Goal: Task Accomplishment & Management: Use online tool/utility

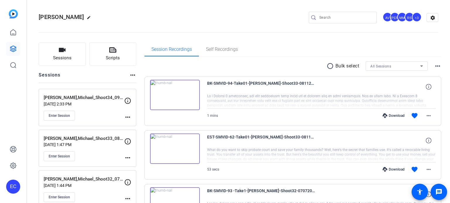
click at [129, 117] on mat-icon "more_horiz" at bounding box center [127, 117] width 7 height 7
click at [131, 122] on span "Edit Session" at bounding box center [142, 125] width 27 height 7
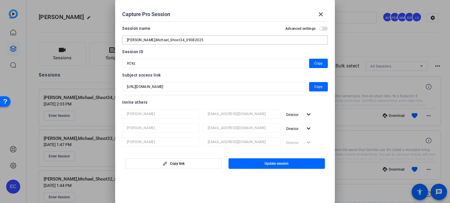
click at [175, 40] on input "Gerity,Michael_Shoot34_09082025" at bounding box center [225, 40] width 196 height 7
type input "[PERSON_NAME],Michael_Shoot34_09102025"
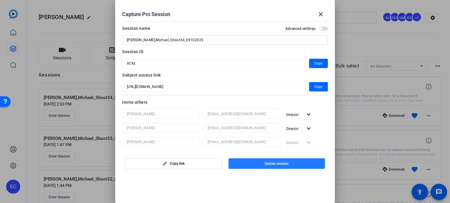
click at [274, 168] on span "button" at bounding box center [276, 164] width 97 height 14
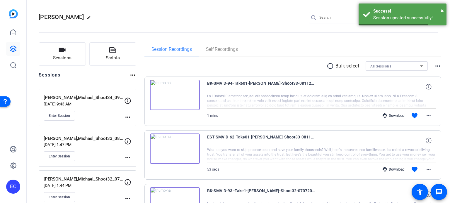
click at [130, 117] on mat-icon "more_horiz" at bounding box center [127, 117] width 7 height 7
click at [136, 122] on span "Edit Session" at bounding box center [142, 125] width 27 height 7
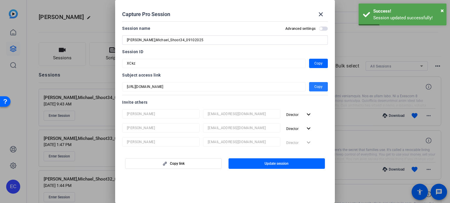
click at [314, 86] on span "Copy" at bounding box center [318, 86] width 8 height 7
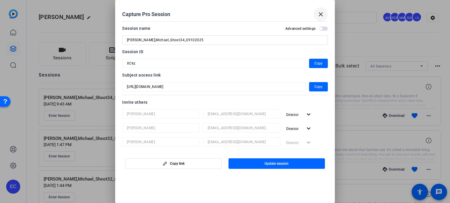
click at [318, 11] on mat-icon "close" at bounding box center [320, 14] width 7 height 7
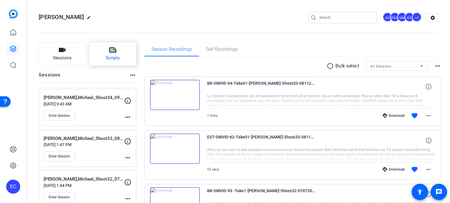
click at [111, 57] on span "Scripts" at bounding box center [113, 58] width 14 height 7
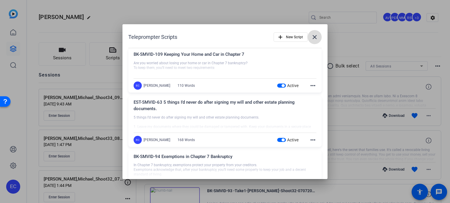
click at [311, 37] on mat-icon "close" at bounding box center [314, 37] width 7 height 7
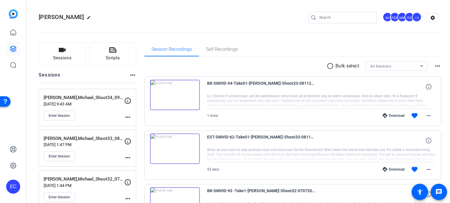
click at [226, 25] on openreel-divider-bar at bounding box center [238, 31] width 399 height 18
click at [61, 114] on span "Enter Session" at bounding box center [59, 116] width 21 height 5
click at [56, 155] on span "Enter Session" at bounding box center [59, 156] width 21 height 5
click at [64, 157] on span "Enter Session" at bounding box center [59, 156] width 21 height 5
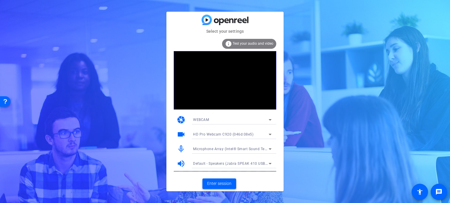
click at [223, 185] on span "Enter session" at bounding box center [219, 184] width 24 height 6
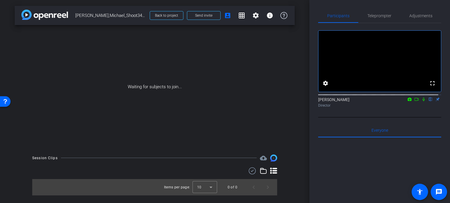
click at [285, 163] on div "Session Clips cloud_upload Items per page: 10 0 of 0" at bounding box center [155, 175] width 280 height 41
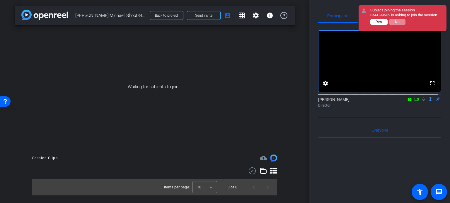
click at [376, 21] on span "Yes" at bounding box center [379, 22] width 6 height 4
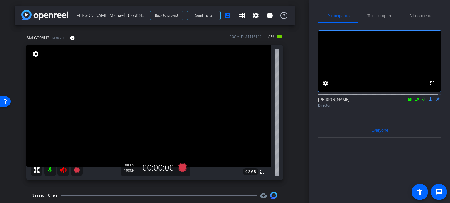
click at [64, 172] on icon at bounding box center [63, 170] width 7 height 7
click at [423, 15] on span "Adjustments" at bounding box center [420, 16] width 23 height 4
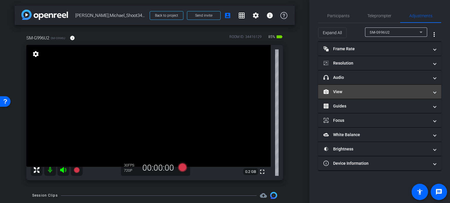
click at [354, 87] on mat-expansion-panel-header "View" at bounding box center [379, 92] width 123 height 14
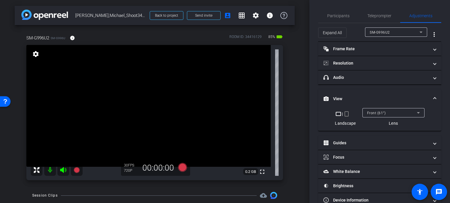
click at [345, 112] on mat-icon "crop_portrait" at bounding box center [346, 114] width 7 height 7
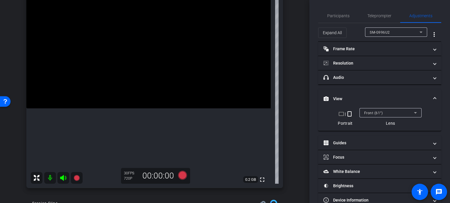
scroll to position [29, 0]
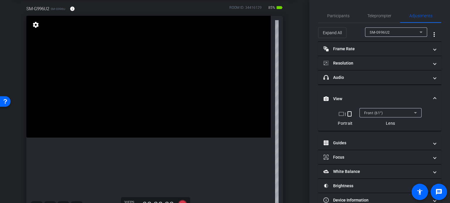
click at [433, 98] on mat-expansion-panel-header "View" at bounding box center [379, 99] width 123 height 19
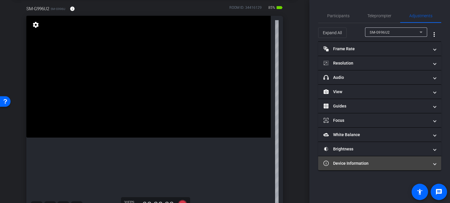
click at [349, 158] on mat-expansion-panel-header "Device Information" at bounding box center [379, 164] width 123 height 14
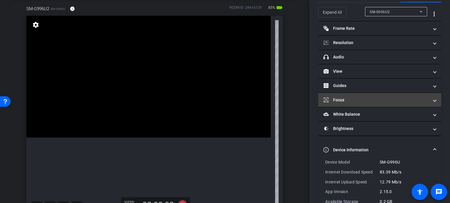
scroll to position [45, 0]
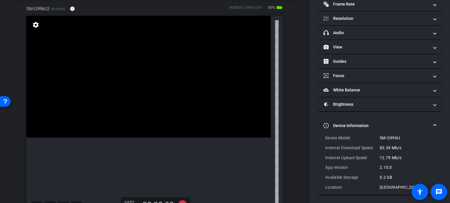
click at [433, 121] on mat-expansion-panel-header "Device Information" at bounding box center [379, 126] width 123 height 19
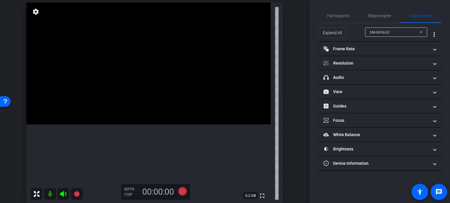
scroll to position [29, 0]
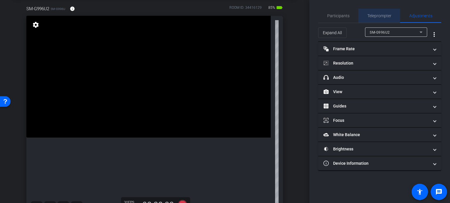
click at [375, 14] on span "Teleprompter" at bounding box center [379, 16] width 24 height 4
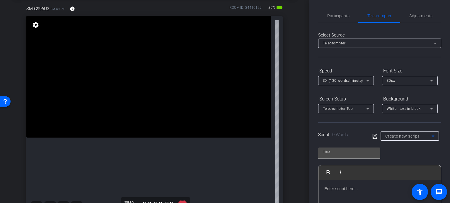
click at [413, 136] on span "Create new script" at bounding box center [402, 136] width 34 height 5
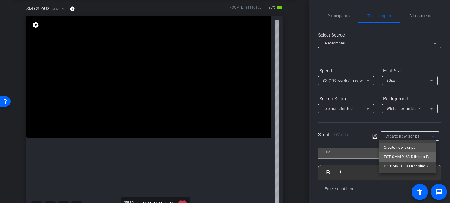
click at [415, 160] on span "EST-SMVID-63 5 things I’d never do after signing my will and other estate plann…" at bounding box center [408, 157] width 48 height 7
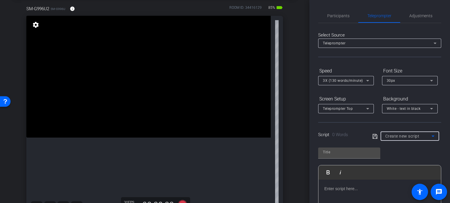
type input "EST-SMVID-63 5 things I’d never do after signing my will and other estate plann…"
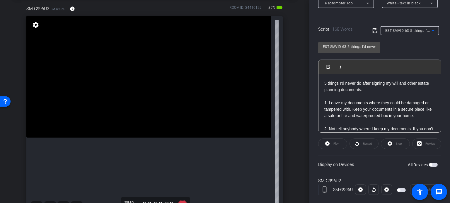
scroll to position [116, 0]
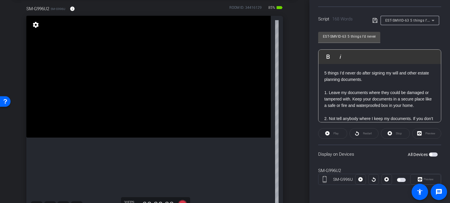
click at [430, 153] on span "button" at bounding box center [433, 155] width 9 height 4
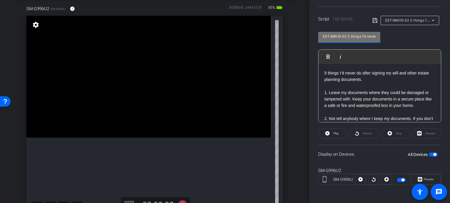
drag, startPoint x: 346, startPoint y: 36, endPoint x: 223, endPoint y: 28, distance: 123.5
click at [223, 28] on div "arrow_back Gerity,Michael_Shoot34_09102025 Back to project Send invite account_…" at bounding box center [225, 101] width 450 height 203
click at [284, 92] on div "SM-G996U2 SM-G996U info ROOM ID: 34416129 85% battery_std fullscreen settings 0…" at bounding box center [155, 110] width 280 height 228
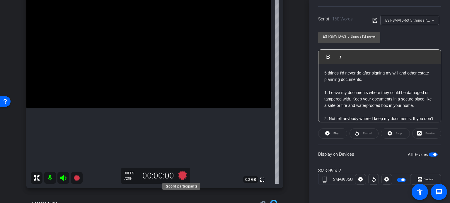
click at [180, 176] on icon at bounding box center [182, 175] width 9 height 9
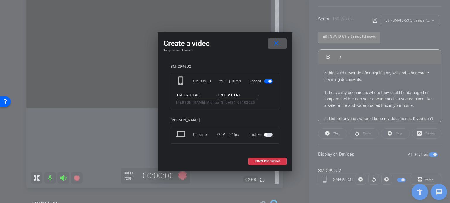
click at [186, 93] on input at bounding box center [196, 95] width 39 height 7
paste input "EST-SMVID-63"
type input "EST-SMVID-63"
click at [224, 95] on input at bounding box center [237, 95] width 39 height 7
type input "Take1"
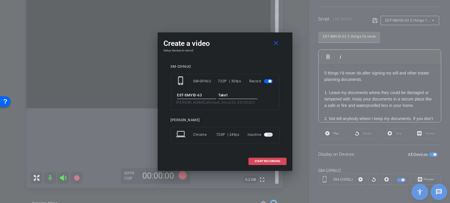
click at [280, 160] on span "START RECORDING" at bounding box center [267, 161] width 26 height 3
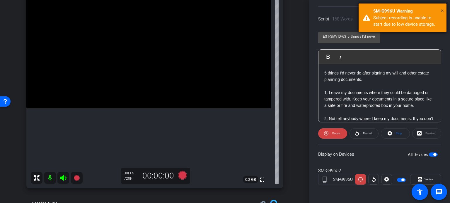
click at [442, 10] on span "×" at bounding box center [441, 10] width 3 height 7
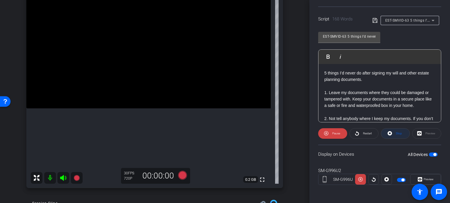
click at [397, 133] on span "Stop" at bounding box center [399, 133] width 6 height 3
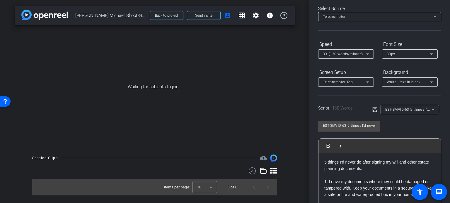
scroll to position [0, 0]
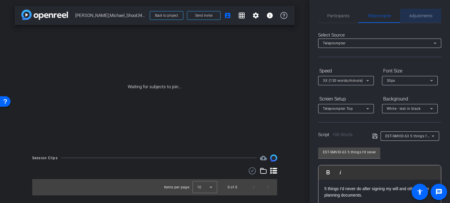
click at [429, 13] on div "Adjustments" at bounding box center [420, 16] width 41 height 14
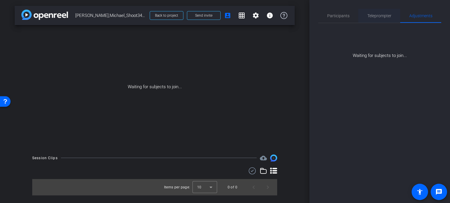
click at [377, 13] on span "Teleprompter" at bounding box center [379, 16] width 24 height 14
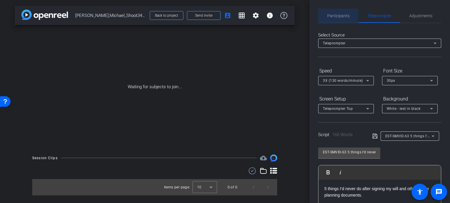
click at [329, 11] on span "Participants" at bounding box center [338, 16] width 22 height 14
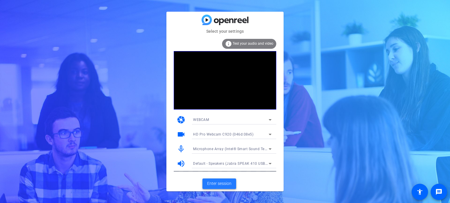
click at [222, 179] on span at bounding box center [219, 184] width 34 height 14
click at [227, 186] on span "Enter session" at bounding box center [219, 184] width 24 height 6
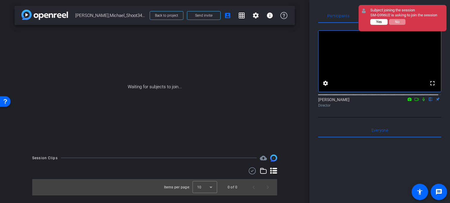
click at [378, 19] on button "Yes" at bounding box center [378, 22] width 17 height 6
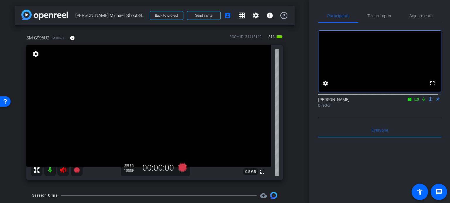
click at [65, 170] on icon at bounding box center [63, 170] width 7 height 7
click at [421, 12] on span "Adjustments" at bounding box center [420, 16] width 23 height 14
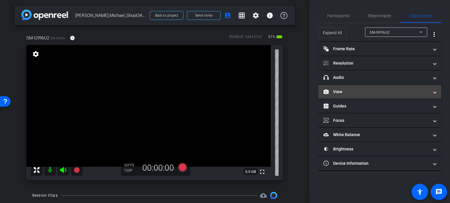
click at [356, 91] on mat-panel-title "View" at bounding box center [375, 92] width 105 height 6
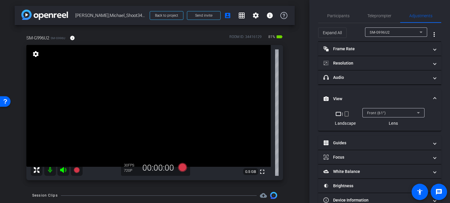
click at [343, 115] on mat-icon "crop_portrait" at bounding box center [346, 114] width 7 height 7
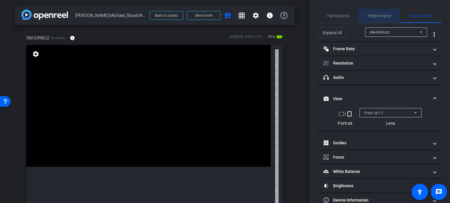
click at [384, 12] on span "Teleprompter" at bounding box center [379, 16] width 24 height 14
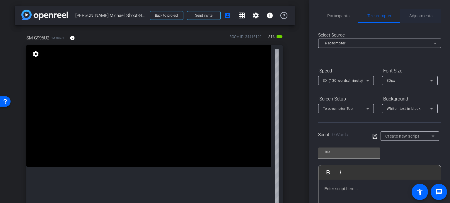
click at [415, 13] on span "Adjustments" at bounding box center [420, 16] width 23 height 14
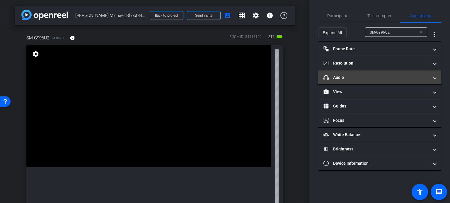
click at [350, 82] on mat-expansion-panel-header "headphone icon Audio" at bounding box center [379, 78] width 123 height 14
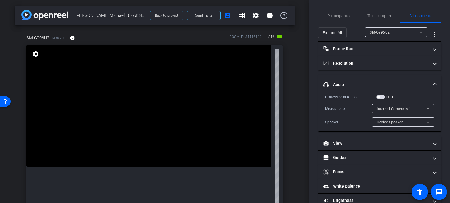
click at [379, 97] on span "button" at bounding box center [377, 97] width 3 height 3
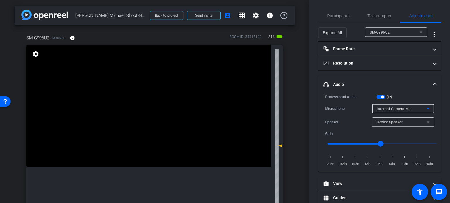
click at [399, 110] on span "Internal Camera Mic" at bounding box center [393, 109] width 35 height 4
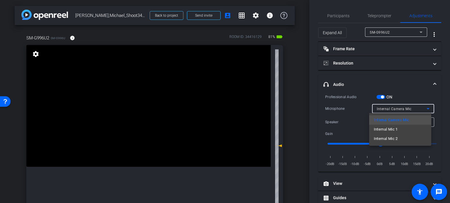
click at [299, 133] on div at bounding box center [225, 101] width 450 height 203
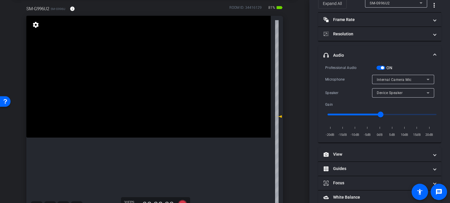
scroll to position [59, 0]
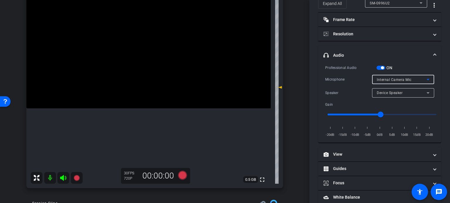
click at [396, 78] on span "Internal Camera Mic" at bounding box center [393, 80] width 35 height 4
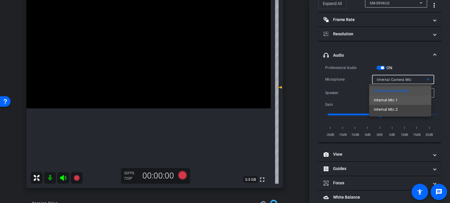
click at [401, 101] on mat-option "Internal Mic 1" at bounding box center [400, 100] width 62 height 9
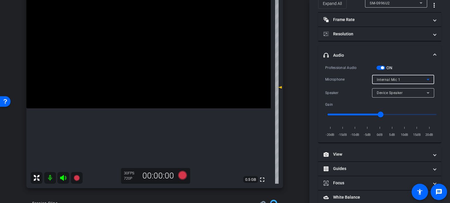
click at [397, 80] on span "Internal Mic 1" at bounding box center [387, 80] width 23 height 4
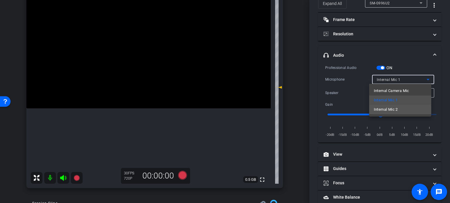
click at [396, 111] on span "Internal Mic 2" at bounding box center [386, 109] width 24 height 7
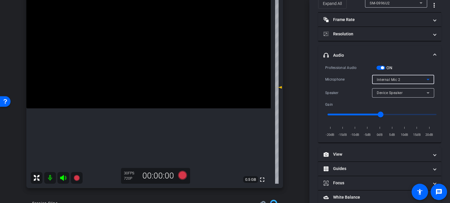
click at [386, 81] on span "Internal Mic 2" at bounding box center [387, 80] width 23 height 4
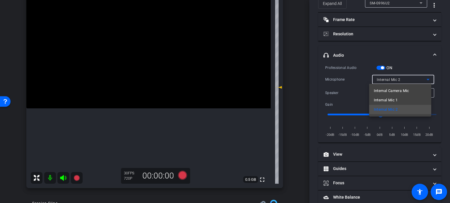
click at [409, 78] on div at bounding box center [225, 101] width 450 height 203
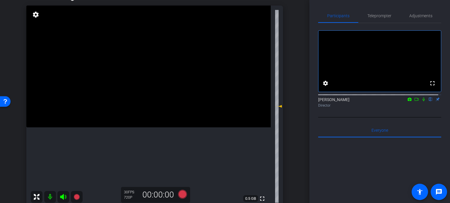
scroll to position [29, 0]
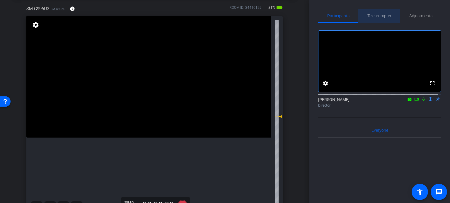
click at [382, 17] on span "Teleprompter" at bounding box center [379, 16] width 24 height 4
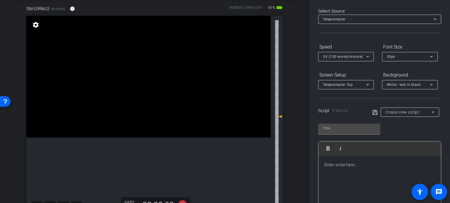
scroll to position [0, 0]
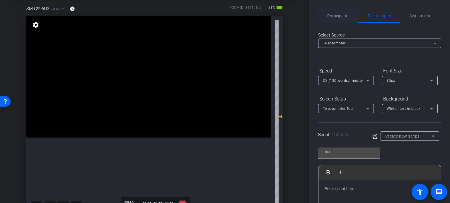
click at [338, 18] on span "Participants" at bounding box center [338, 16] width 22 height 14
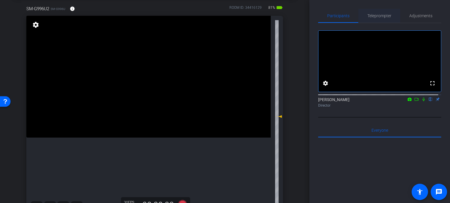
click at [386, 14] on span "Teleprompter" at bounding box center [379, 16] width 24 height 4
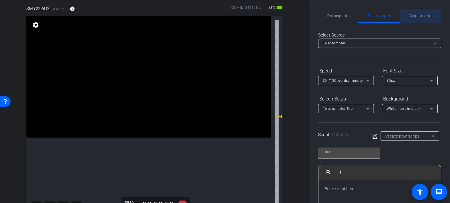
click at [420, 18] on span "Adjustments" at bounding box center [420, 16] width 23 height 4
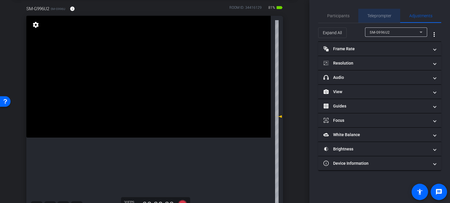
click at [374, 16] on span "Teleprompter" at bounding box center [379, 16] width 24 height 4
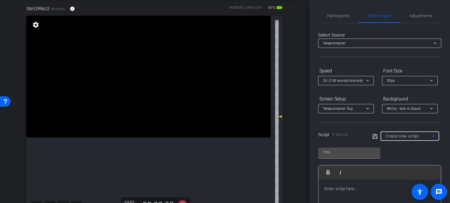
click at [405, 135] on span "Create new script" at bounding box center [402, 136] width 34 height 5
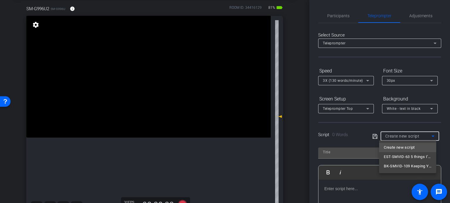
drag, startPoint x: 408, startPoint y: 154, endPoint x: 413, endPoint y: 151, distance: 6.6
click at [408, 154] on span "EST-SMVID-63 5 things I’d never do after signing my will and other estate plann…" at bounding box center [408, 157] width 48 height 7
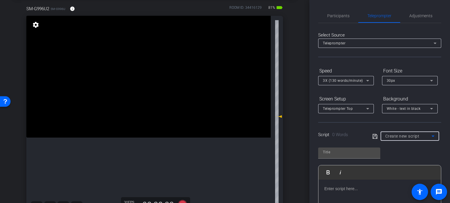
type input "EST-SMVID-63 5 things I’d never do after signing my will and other estate plann…"
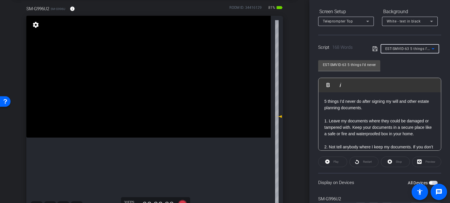
scroll to position [88, 0]
click at [429, 181] on span "button" at bounding box center [433, 183] width 9 height 4
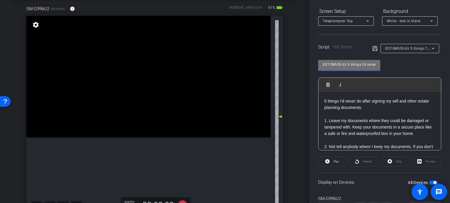
drag, startPoint x: 345, startPoint y: 63, endPoint x: 249, endPoint y: 64, distance: 96.9
click at [249, 64] on div "arrow_back Gerity,Michael_Shoot34_09102025 Back to project Send invite account_…" at bounding box center [225, 101] width 450 height 203
click at [285, 158] on div "SM-G996U2 SM-G996U info ROOM ID: 34416129 81% battery_std fullscreen settings 0…" at bounding box center [155, 110] width 280 height 228
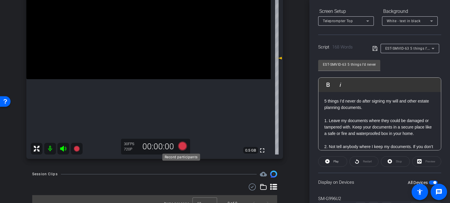
click at [181, 146] on icon at bounding box center [182, 146] width 9 height 9
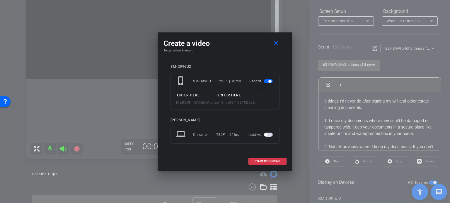
click at [194, 99] on div "- - Gerity,Michael_Shoot34_09102025" at bounding box center [225, 99] width 98 height 14
click at [196, 94] on input at bounding box center [196, 95] width 39 height 7
paste input "EST-SMVID-63"
type input "EST-SMVID-63"
click at [225, 94] on input at bounding box center [237, 95] width 39 height 7
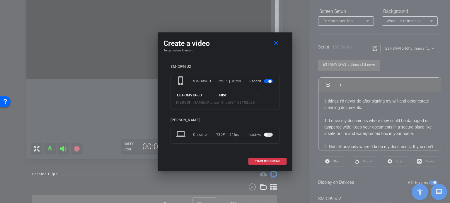
type input "Take1"
click at [243, 61] on div "SM-G996U2 phone_iphone SM-G996U 720P | 30fps Record EST-SMVID-63 - Take1 - Geri…" at bounding box center [224, 108] width 123 height 99
click at [261, 160] on span "START RECORDING" at bounding box center [267, 161] width 26 height 3
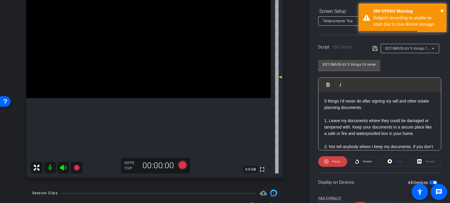
scroll to position [59, 0]
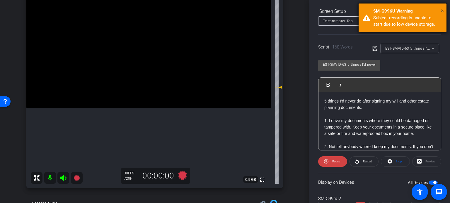
click at [442, 10] on span "×" at bounding box center [441, 10] width 3 height 7
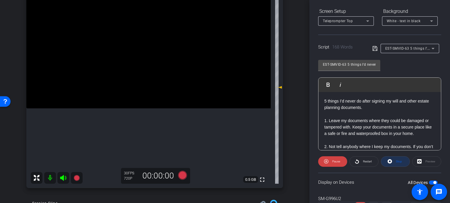
click at [396, 163] on span "Stop" at bounding box center [399, 161] width 6 height 3
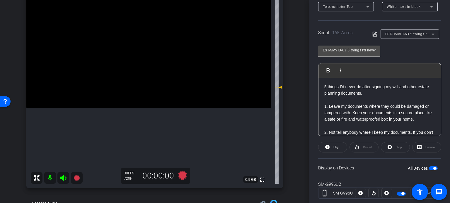
scroll to position [116, 0]
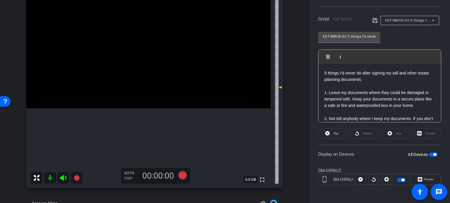
click at [301, 143] on div "arrow_back Gerity,Michael_Shoot34_09102025 Back to project Send invite account_…" at bounding box center [154, 42] width 309 height 203
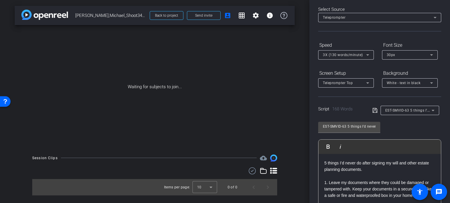
scroll to position [0, 0]
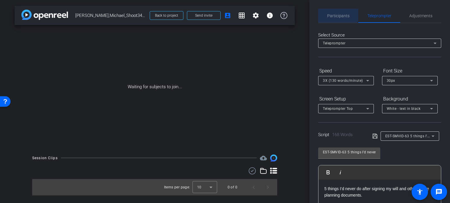
click at [333, 10] on span "Participants" at bounding box center [338, 16] width 22 height 14
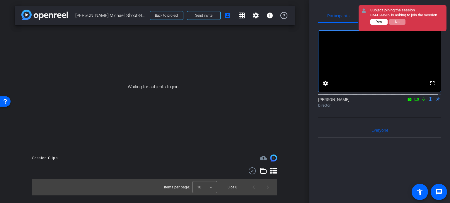
click at [385, 24] on button "Yes" at bounding box center [378, 22] width 17 height 6
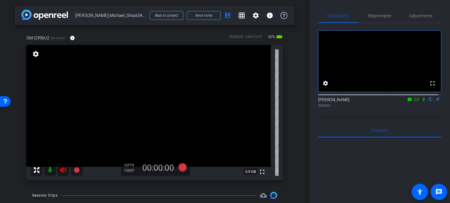
click at [63, 169] on icon at bounding box center [63, 170] width 6 height 6
click at [421, 15] on span "Adjustments" at bounding box center [420, 16] width 23 height 4
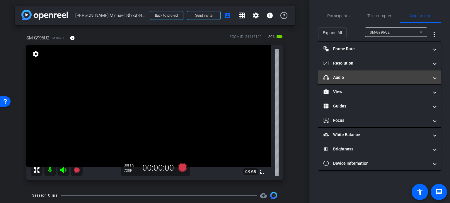
click at [369, 79] on mat-panel-title "headphone icon Audio" at bounding box center [375, 78] width 105 height 6
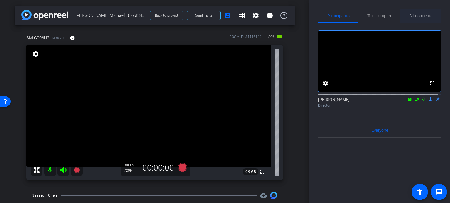
click at [421, 16] on span "Adjustments" at bounding box center [420, 16] width 23 height 4
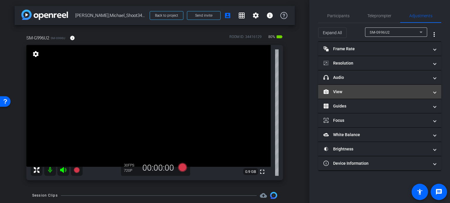
click at [358, 93] on mat-panel-title "View" at bounding box center [375, 92] width 105 height 6
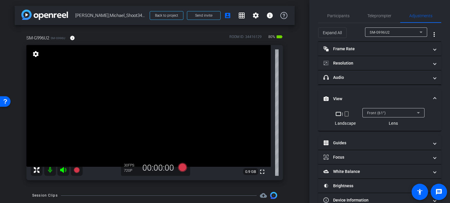
click at [345, 115] on mat-icon "crop_portrait" at bounding box center [346, 114] width 7 height 7
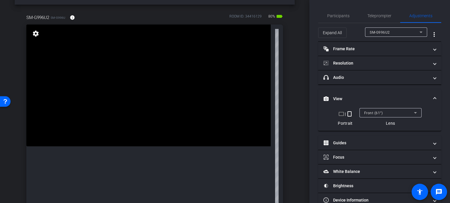
scroll to position [59, 0]
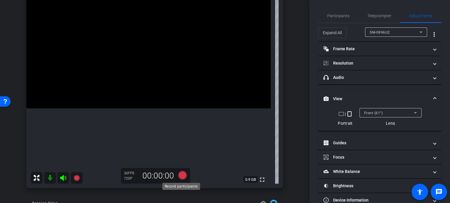
click at [178, 175] on icon at bounding box center [182, 175] width 9 height 9
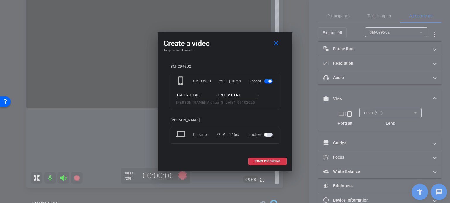
click at [192, 94] on input at bounding box center [196, 95] width 39 height 7
type input "test"
click at [249, 97] on input at bounding box center [237, 95] width 39 height 7
type input "1"
click at [271, 164] on span at bounding box center [267, 162] width 37 height 14
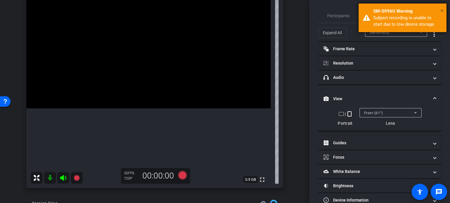
click at [441, 10] on span "×" at bounding box center [441, 10] width 3 height 7
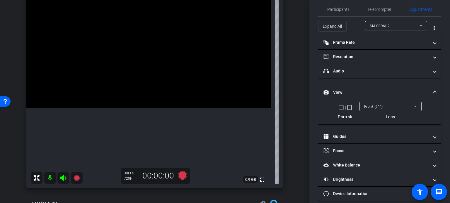
scroll to position [12, 0]
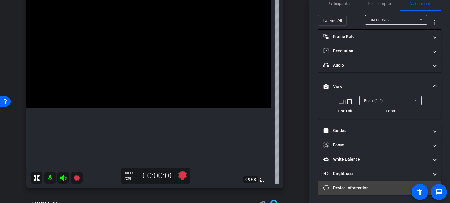
click at [376, 191] on mat-expansion-panel-header "Device Information" at bounding box center [379, 188] width 123 height 14
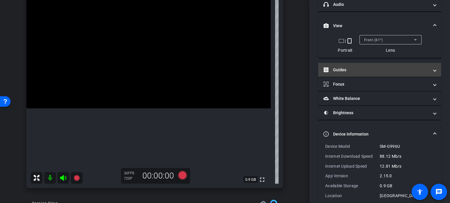
scroll to position [82, 0]
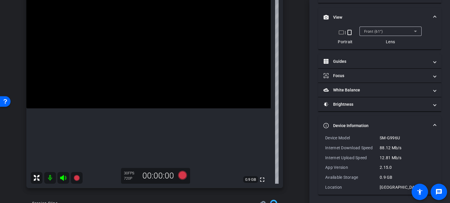
click at [433, 126] on span at bounding box center [434, 126] width 2 height 6
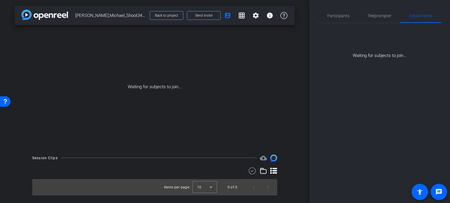
scroll to position [0, 0]
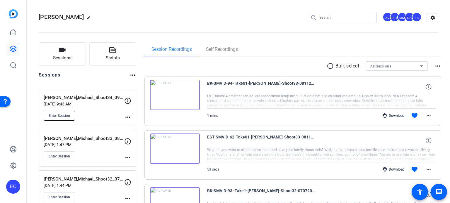
click at [54, 117] on span "Enter Session" at bounding box center [59, 116] width 21 height 5
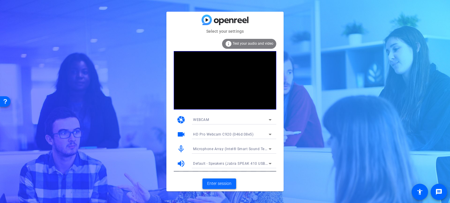
click at [219, 186] on span "Enter session" at bounding box center [219, 184] width 24 height 6
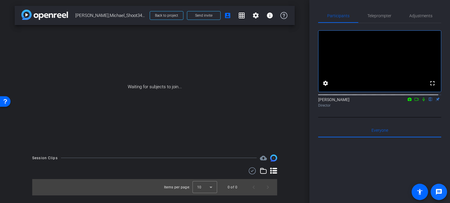
click at [437, 190] on mat-icon "message" at bounding box center [438, 192] width 7 height 7
click at [424, 15] on span "Adjustments" at bounding box center [420, 16] width 23 height 4
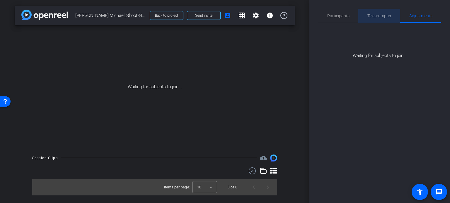
click at [382, 20] on span "Teleprompter" at bounding box center [379, 16] width 24 height 14
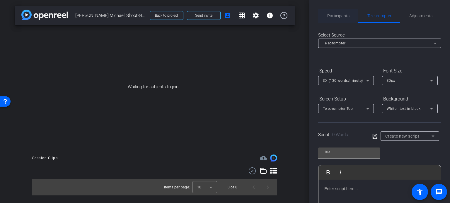
click at [339, 16] on span "Participants" at bounding box center [338, 16] width 22 height 4
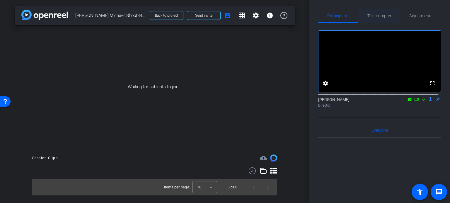
click at [370, 14] on span "Teleprompter" at bounding box center [379, 16] width 24 height 4
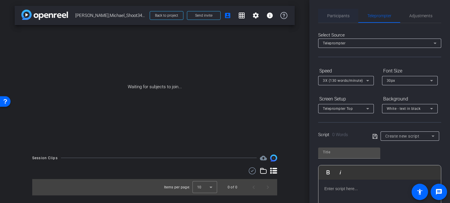
click at [332, 14] on span "Participants" at bounding box center [338, 16] width 22 height 4
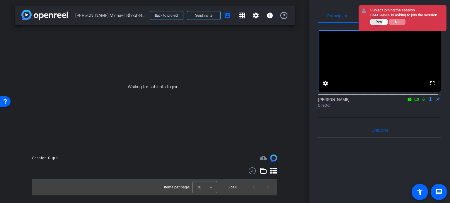
click at [376, 21] on span "Yes" at bounding box center [379, 22] width 6 height 4
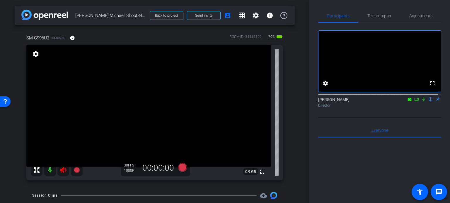
click at [65, 168] on icon at bounding box center [63, 170] width 7 height 7
click at [416, 14] on span "Adjustments" at bounding box center [420, 16] width 23 height 4
click at [414, 18] on span "Adjustments" at bounding box center [420, 16] width 23 height 4
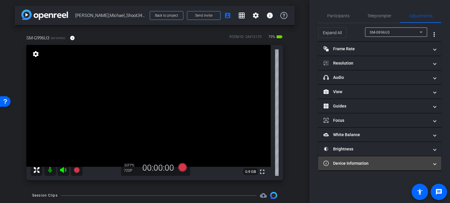
click at [365, 163] on mat-panel-title "Device Information" at bounding box center [375, 164] width 105 height 6
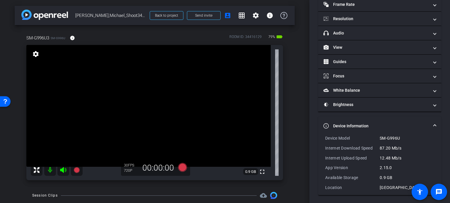
scroll to position [45, 0]
click at [433, 126] on span at bounding box center [434, 126] width 2 height 6
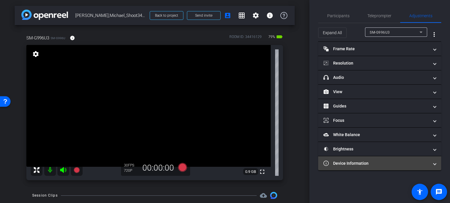
scroll to position [0, 0]
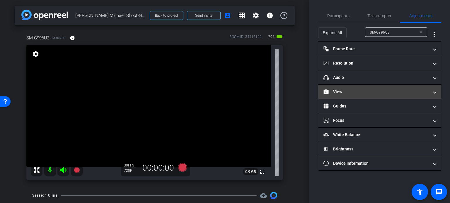
click at [369, 89] on mat-panel-title "View" at bounding box center [375, 92] width 105 height 6
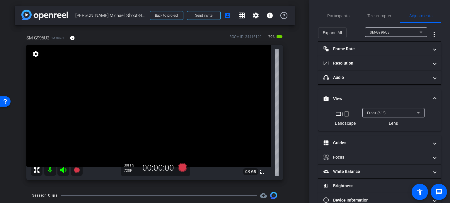
click at [345, 114] on mat-icon "crop_portrait" at bounding box center [346, 114] width 7 height 7
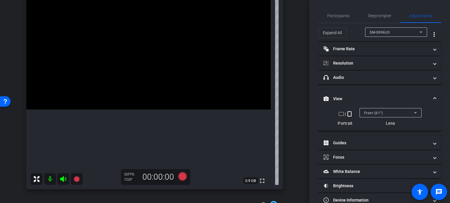
scroll to position [59, 0]
click at [182, 175] on icon at bounding box center [182, 175] width 9 height 9
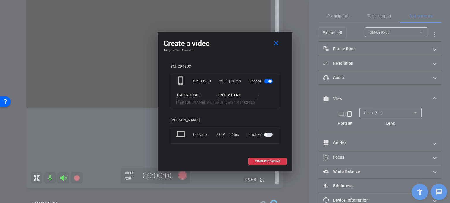
click at [196, 97] on input at bounding box center [196, 95] width 39 height 7
type input "test"
click at [233, 91] on div "phone_iphone SM-G996U 720P | 30fps Record test - - [PERSON_NAME],Michael_Shoot3…" at bounding box center [224, 92] width 109 height 36
click at [230, 96] on input at bounding box center [237, 95] width 39 height 7
type input "1"
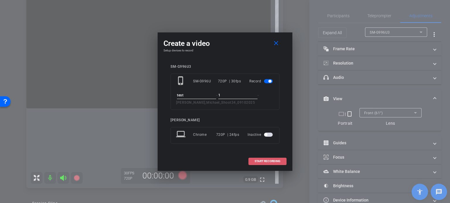
click at [264, 163] on span at bounding box center [267, 162] width 37 height 14
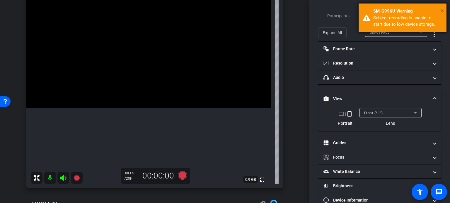
click at [442, 10] on span "×" at bounding box center [441, 10] width 3 height 7
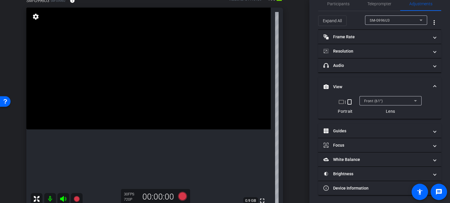
scroll to position [12, 0]
click at [441, 197] on span at bounding box center [439, 192] width 14 height 14
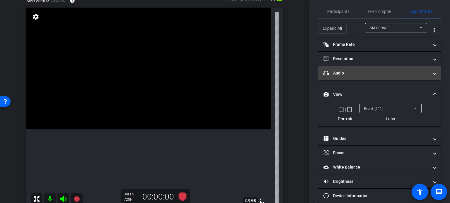
scroll to position [0, 0]
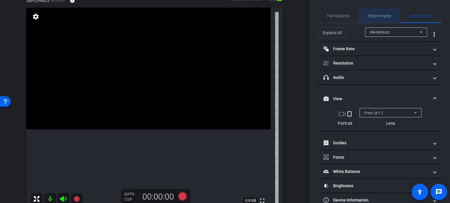
click at [377, 16] on span "Teleprompter" at bounding box center [379, 16] width 24 height 4
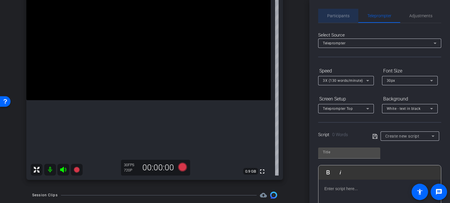
click at [350, 16] on div "Participants" at bounding box center [338, 16] width 40 height 14
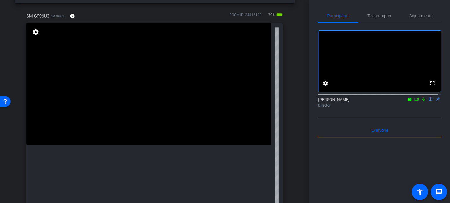
scroll to position [8, 0]
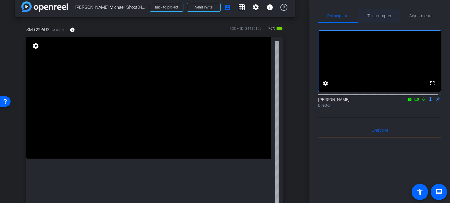
click at [375, 15] on span "Teleprompter" at bounding box center [379, 16] width 24 height 4
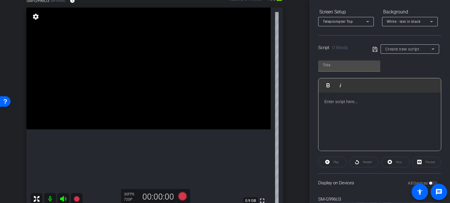
scroll to position [0, 0]
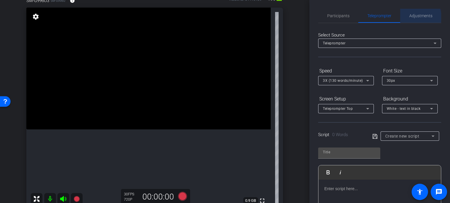
click at [411, 17] on span "Adjustments" at bounding box center [420, 16] width 23 height 4
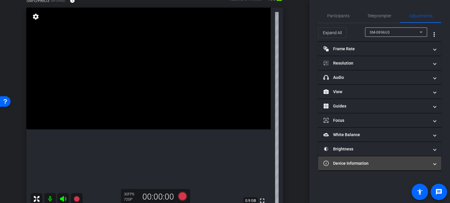
click at [381, 162] on mat-panel-title "Device Information" at bounding box center [375, 164] width 105 height 6
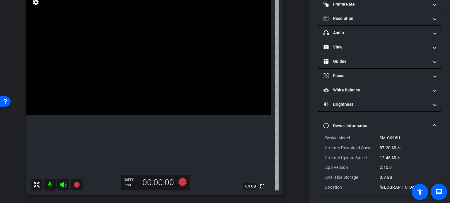
scroll to position [37, 0]
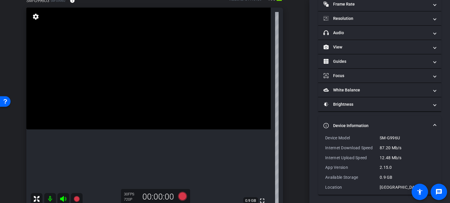
click at [433, 126] on span at bounding box center [434, 126] width 2 height 6
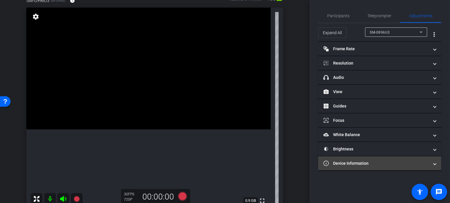
scroll to position [0, 0]
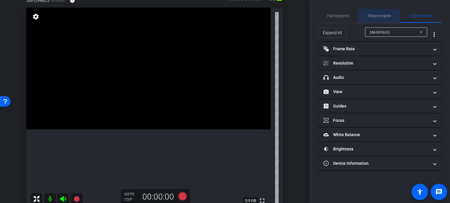
click at [376, 15] on span "Teleprompter" at bounding box center [379, 16] width 24 height 4
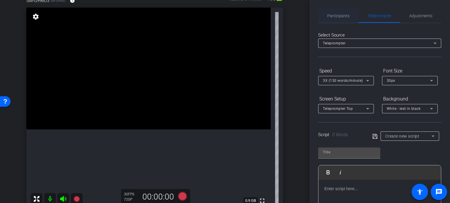
click at [340, 16] on span "Participants" at bounding box center [338, 16] width 22 height 4
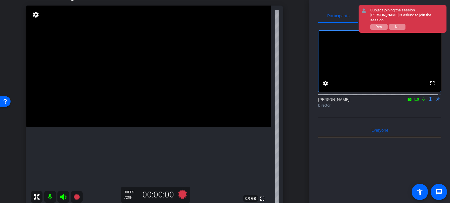
scroll to position [29, 0]
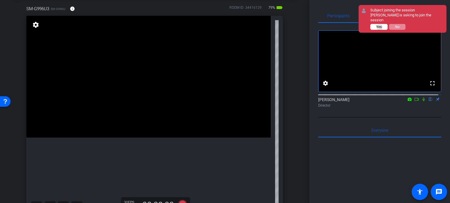
click at [380, 25] on span "Yes" at bounding box center [379, 27] width 6 height 4
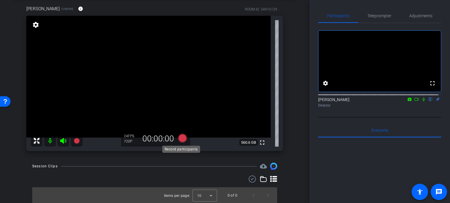
click at [182, 140] on icon at bounding box center [182, 138] width 9 height 9
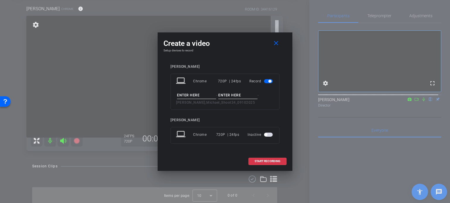
click at [194, 99] on input at bounding box center [196, 95] width 39 height 7
type input "test"
click at [228, 95] on input at bounding box center [237, 95] width 39 height 7
type input "1"
click at [271, 161] on span "START RECORDING" at bounding box center [267, 161] width 26 height 3
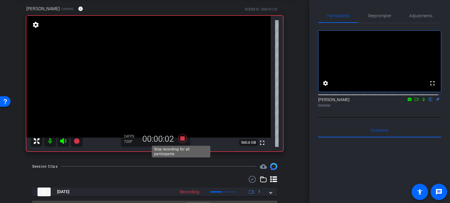
click at [180, 137] on icon at bounding box center [182, 138] width 9 height 9
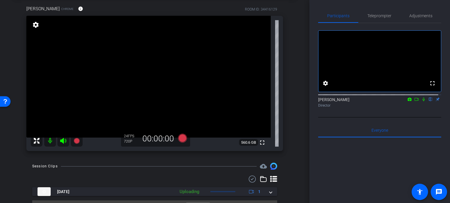
scroll to position [43, 0]
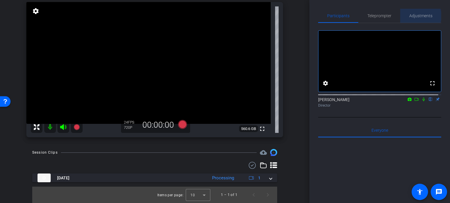
click at [415, 16] on span "Adjustments" at bounding box center [420, 16] width 23 height 4
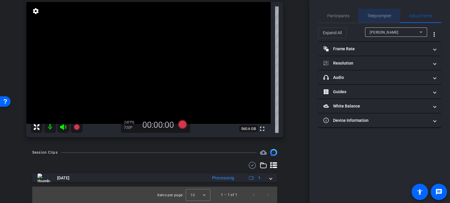
click at [386, 18] on span "Teleprompter" at bounding box center [379, 16] width 24 height 14
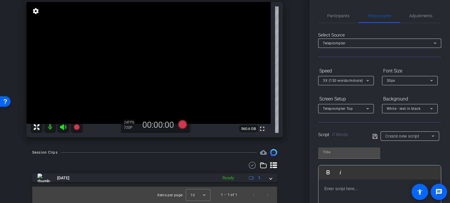
click at [402, 136] on span "Create new script" at bounding box center [402, 136] width 34 height 5
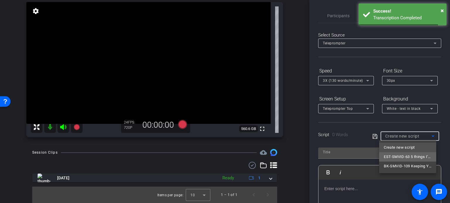
click at [401, 154] on span "EST-SMVID-63 5 things I’d never do after signing my will and other estate plann…" at bounding box center [408, 157] width 48 height 7
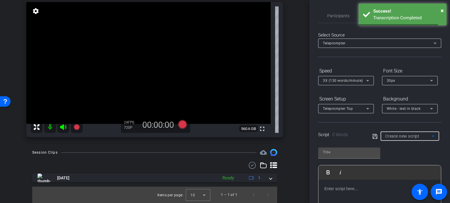
type input "EST-SMVID-63 5 things I’d never do after signing my will and other estate plann…"
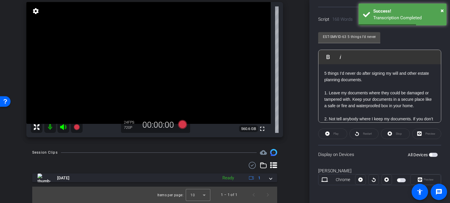
scroll to position [116, 0]
click at [431, 153] on span "button" at bounding box center [433, 155] width 9 height 4
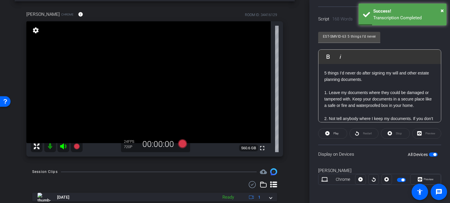
scroll to position [14, 0]
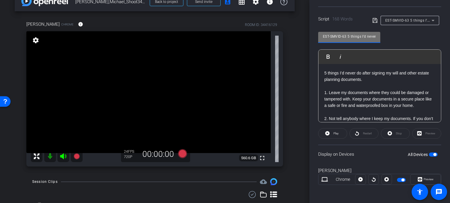
drag, startPoint x: 339, startPoint y: 37, endPoint x: 280, endPoint y: 40, distance: 59.2
click at [280, 40] on div "arrow_back [PERSON_NAME],Michael_Shoot34_09102025 Back to project Send invite a…" at bounding box center [225, 101] width 450 height 203
click at [291, 120] on div "[PERSON_NAME] Chrome info ROOM ID: 34416129 fullscreen settings 560.6 GB 24 FPS…" at bounding box center [155, 91] width 280 height 161
drag, startPoint x: 346, startPoint y: 36, endPoint x: 261, endPoint y: 42, distance: 84.8
click at [261, 42] on div "arrow_back [PERSON_NAME],Michael_Shoot34_09102025 Back to project Send invite a…" at bounding box center [225, 101] width 450 height 203
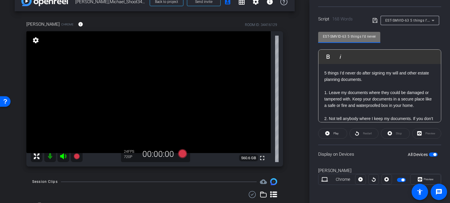
click at [293, 110] on div "arrow_back [PERSON_NAME],Michael_Shoot34_09102025 Back to project Send invite a…" at bounding box center [154, 87] width 309 height 203
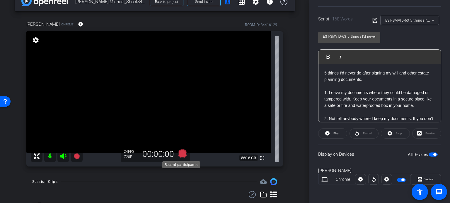
click at [182, 157] on icon at bounding box center [182, 154] width 9 height 9
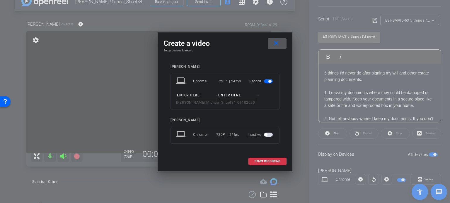
click at [280, 43] on span at bounding box center [277, 44] width 19 height 14
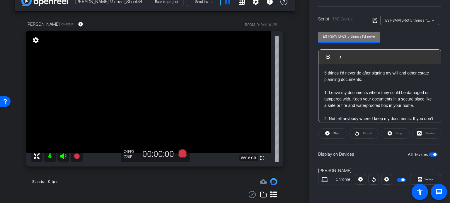
drag, startPoint x: 346, startPoint y: 35, endPoint x: 302, endPoint y: 39, distance: 44.4
click at [302, 39] on div "arrow_back [PERSON_NAME],Michael_Shoot34_09102025 Back to project Send invite a…" at bounding box center [225, 101] width 450 height 203
click at [296, 73] on div "arrow_back [PERSON_NAME],Michael_Shoot34_09102025 Back to project Send invite a…" at bounding box center [154, 87] width 309 height 203
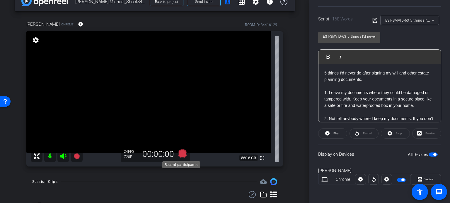
click at [180, 153] on icon at bounding box center [182, 154] width 9 height 9
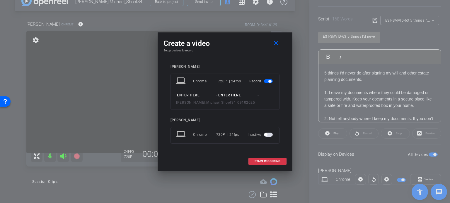
click at [190, 93] on input at bounding box center [196, 95] width 39 height 7
paste input "EST-SMVID-63"
type input "EST-SMVID-63"
click at [228, 90] on div "laptop Chrome 720P | 24fps Record EST-SMVID-63 - - Gerity,Michael_Shoot34_09102…" at bounding box center [224, 92] width 109 height 36
click at [228, 95] on input at bounding box center [237, 95] width 39 height 7
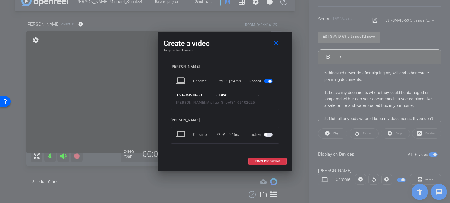
type input "Take1"
click at [239, 68] on div "Michael" at bounding box center [224, 67] width 109 height 4
click at [271, 163] on span at bounding box center [267, 162] width 37 height 14
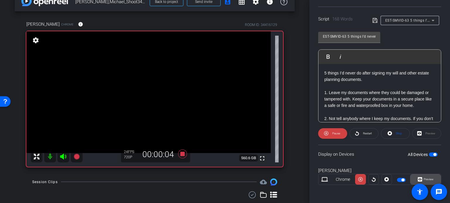
click at [425, 177] on span "Preview" at bounding box center [427, 180] width 11 height 8
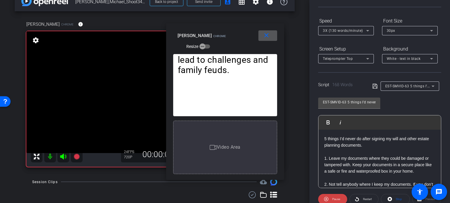
scroll to position [28, 0]
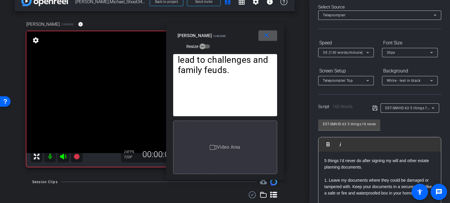
click at [341, 52] on span "3X (130 words/minute)" at bounding box center [343, 53] width 40 height 4
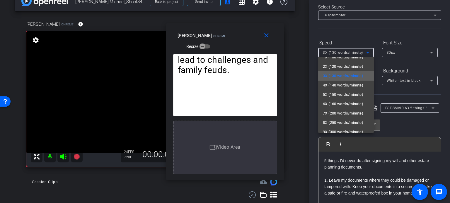
scroll to position [13, 0]
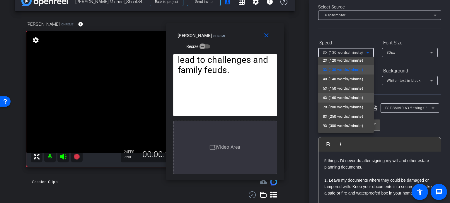
click at [344, 100] on span "6X (160 words/minute)" at bounding box center [343, 98] width 40 height 7
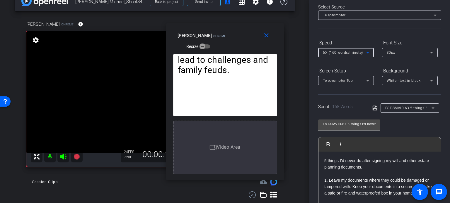
click at [338, 51] on span "6X (160 words/minute)" at bounding box center [343, 53] width 40 height 4
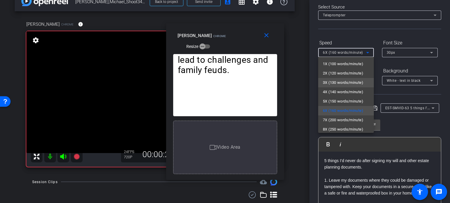
click at [334, 82] on span "3X (130 words/minute)" at bounding box center [343, 82] width 40 height 7
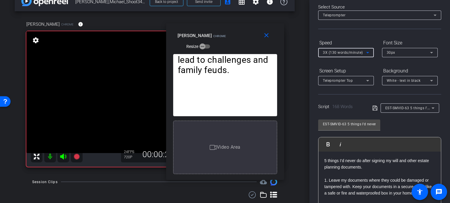
click at [334, 53] on span "3X (130 words/minute)" at bounding box center [343, 53] width 40 height 4
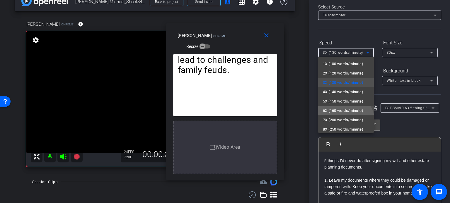
click at [343, 109] on span "6X (160 words/minute)" at bounding box center [343, 110] width 40 height 7
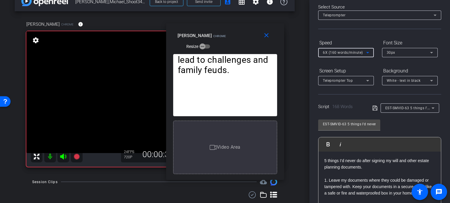
click at [335, 54] on span "6X (160 words/minute)" at bounding box center [343, 53] width 40 height 4
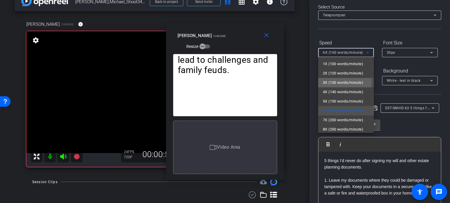
click at [342, 82] on span "3X (130 words/minute)" at bounding box center [343, 82] width 40 height 7
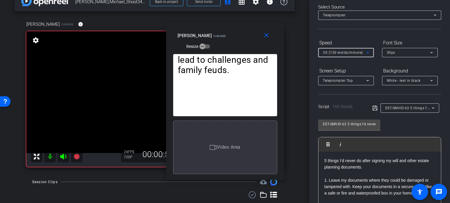
click at [341, 52] on span "3X (130 words/minute)" at bounding box center [343, 53] width 40 height 4
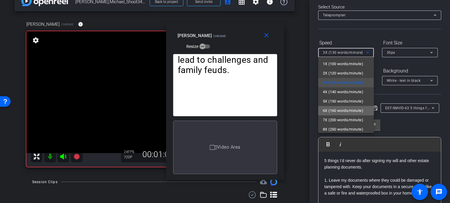
click at [353, 109] on span "6X (160 words/minute)" at bounding box center [343, 110] width 40 height 7
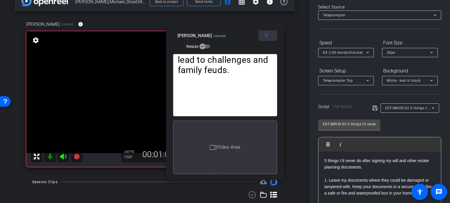
drag, startPoint x: 267, startPoint y: 34, endPoint x: 437, endPoint y: 85, distance: 177.3
click at [271, 35] on button "close" at bounding box center [267, 35] width 19 height 11
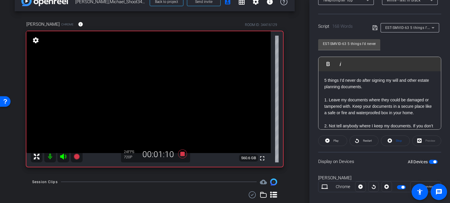
scroll to position [116, 0]
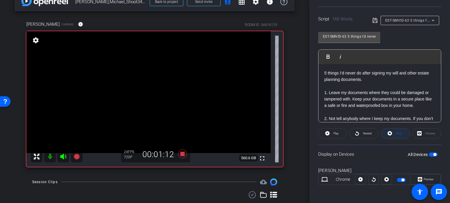
click at [396, 133] on span "Stop" at bounding box center [399, 133] width 6 height 3
click at [182, 154] on icon at bounding box center [182, 154] width 9 height 9
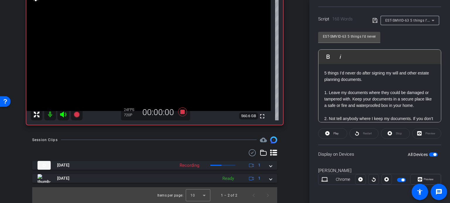
scroll to position [56, 0]
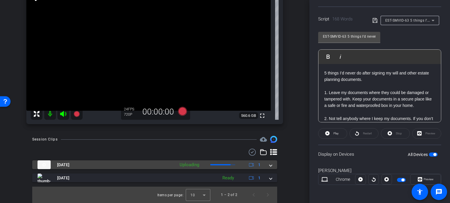
click at [269, 164] on span at bounding box center [270, 165] width 2 height 6
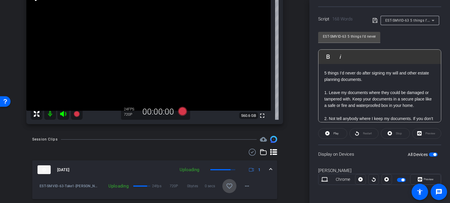
click at [227, 185] on mat-icon "favorite_border" at bounding box center [229, 186] width 7 height 7
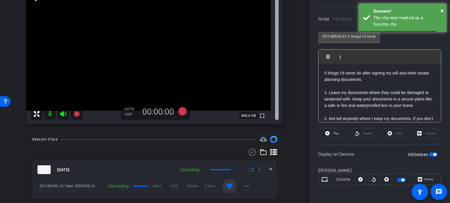
click at [269, 168] on span at bounding box center [270, 170] width 2 height 6
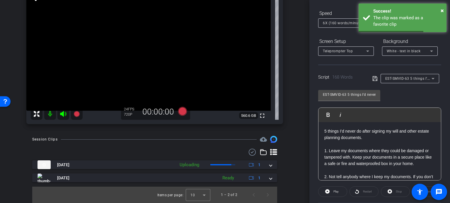
scroll to position [57, 0]
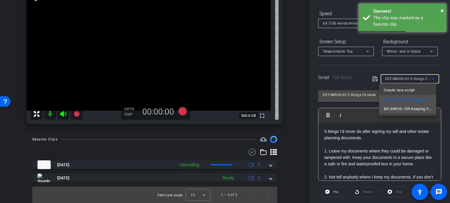
click at [406, 109] on span "BK-SMVID-109 Keeping Your Home and Car in Chapter 7" at bounding box center [408, 109] width 48 height 7
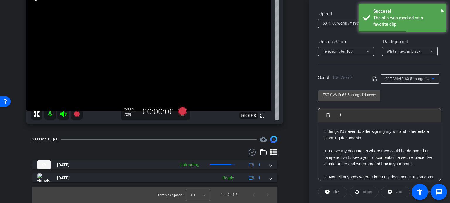
type input "BK-SMVID-109 Keeping Your Home and Car in Chapter 7"
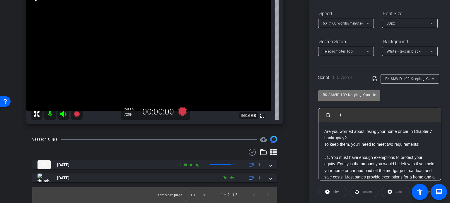
drag, startPoint x: 345, startPoint y: 93, endPoint x: 296, endPoint y: 96, distance: 49.8
click at [296, 96] on div "arrow_back Gerity,Michael_Shoot34_09102025 Back to project Send invite account_…" at bounding box center [225, 101] width 450 height 203
click at [343, 97] on input "BK-SMVID-109 Keeping Your Home and Car in Chapter 7" at bounding box center [349, 95] width 53 height 7
drag, startPoint x: 347, startPoint y: 93, endPoint x: 289, endPoint y: 97, distance: 57.5
click at [289, 96] on div "arrow_back Gerity,Michael_Shoot34_09102025 Back to project Send invite account_…" at bounding box center [225, 101] width 450 height 203
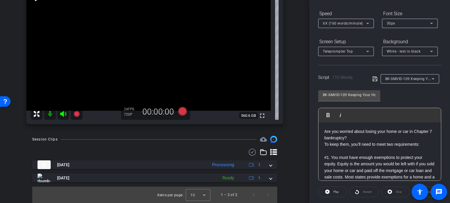
click at [289, 96] on div "Michael Chrome info ROOM ID: 34416129 fullscreen settings 560.6 GB 24 FPS 720P …" at bounding box center [155, 49] width 280 height 161
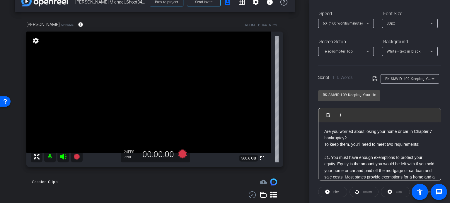
scroll to position [0, 0]
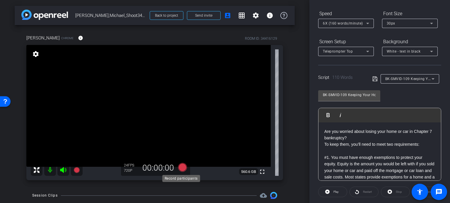
click at [178, 167] on icon at bounding box center [182, 167] width 9 height 9
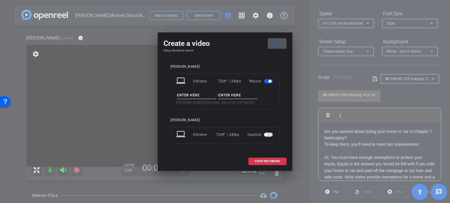
click at [190, 95] on input at bounding box center [196, 95] width 39 height 7
paste input "BK-SMVID-109"
type input "BK-SMVID-109"
click at [237, 97] on input at bounding box center [237, 95] width 39 height 7
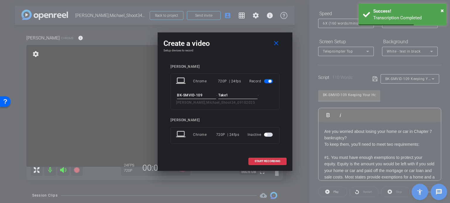
type input "Take1"
click at [246, 49] on h4 "Setup devices to record" at bounding box center [224, 51] width 123 height 4
click at [282, 160] on span at bounding box center [267, 162] width 37 height 14
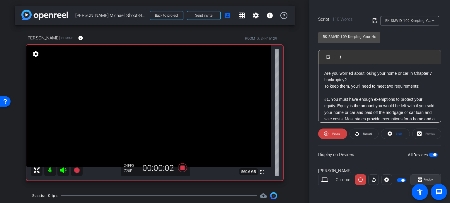
scroll to position [116, 0]
click at [433, 177] on span at bounding box center [425, 180] width 30 height 14
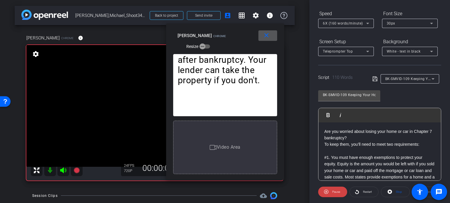
scroll to position [57, 0]
click at [336, 22] on span "6X (160 words/minute)" at bounding box center [343, 23] width 40 height 4
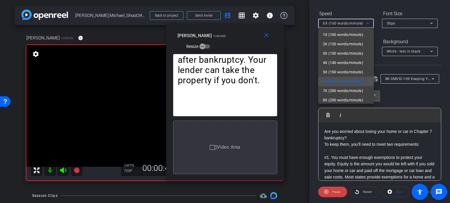
click at [210, 44] on div at bounding box center [225, 101] width 450 height 203
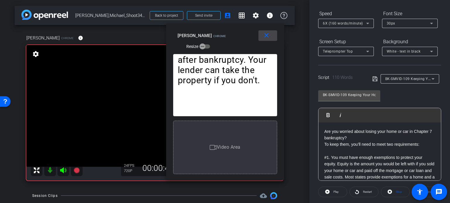
click at [267, 36] on mat-icon "close" at bounding box center [266, 35] width 7 height 7
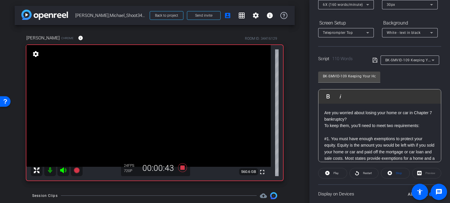
scroll to position [87, 0]
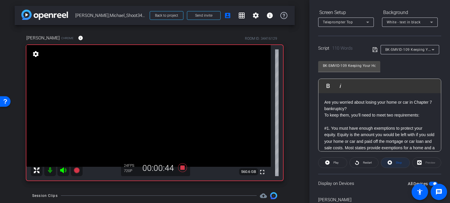
click at [403, 162] on span at bounding box center [395, 163] width 28 height 14
click at [181, 166] on icon at bounding box center [182, 168] width 9 height 9
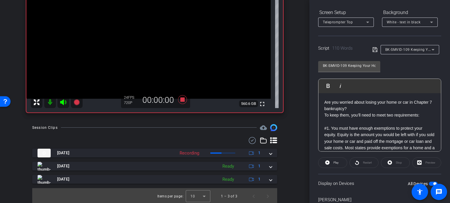
scroll to position [69, 0]
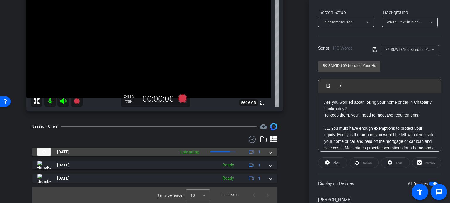
click at [266, 154] on div "Sep 10, 2025 Uploading 1" at bounding box center [153, 152] width 232 height 9
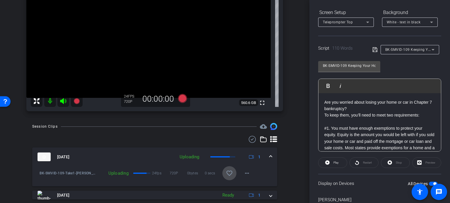
click at [227, 172] on mat-icon "favorite_border" at bounding box center [229, 173] width 7 height 7
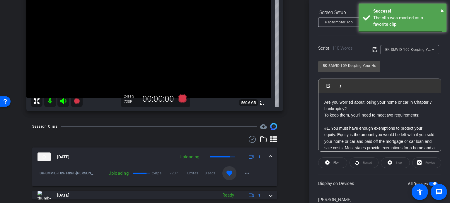
click at [269, 154] on span at bounding box center [270, 157] width 2 height 6
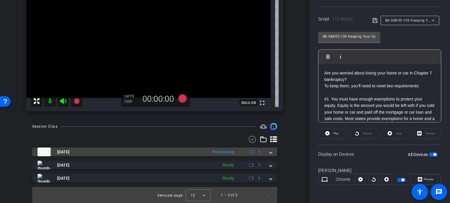
click at [271, 151] on mat-expansion-panel-header "Sep 10, 2025 Processing 1" at bounding box center [154, 152] width 245 height 9
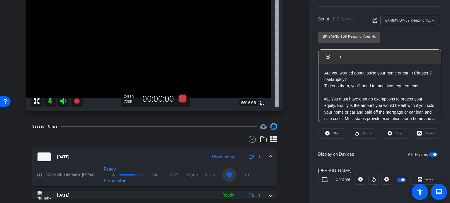
click at [269, 154] on span at bounding box center [270, 157] width 2 height 6
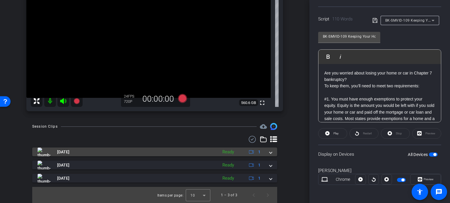
click at [269, 152] on mat-expansion-panel-header "Sep 10, 2025 Ready 1" at bounding box center [154, 152] width 245 height 9
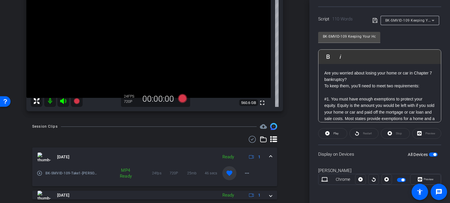
click at [269, 152] on mat-expansion-panel-header "Sep 10, 2025 Ready 1" at bounding box center [154, 157] width 245 height 19
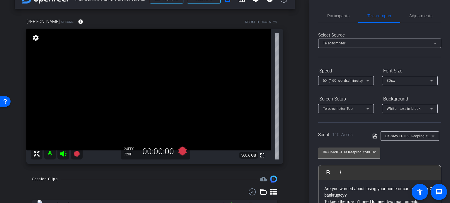
scroll to position [11, 0]
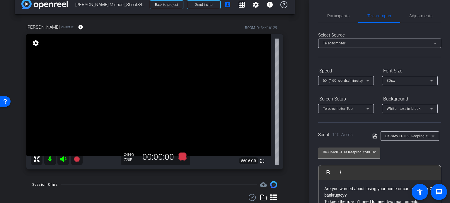
click at [295, 130] on div "arrow_back Gerity,Michael_Shoot34_09102025 Back to project Send invite account_…" at bounding box center [154, 90] width 309 height 203
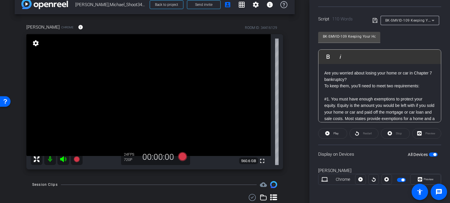
click at [285, 143] on div "Michael Chrome info ROOM ID: 34416129 fullscreen settings 560.6 GB 24 FPS 720P …" at bounding box center [155, 94] width 280 height 161
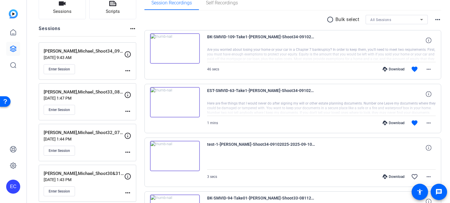
scroll to position [29, 0]
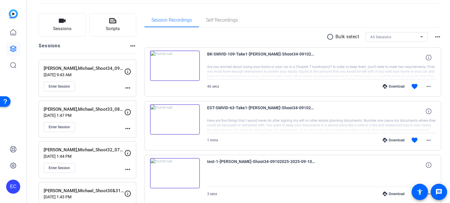
click at [174, 117] on img at bounding box center [175, 120] width 50 height 30
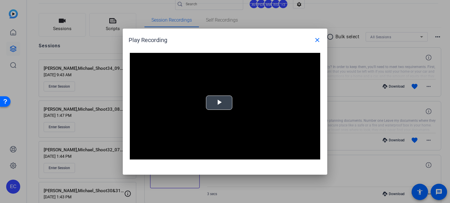
click at [219, 103] on span "Video Player" at bounding box center [219, 103] width 0 height 0
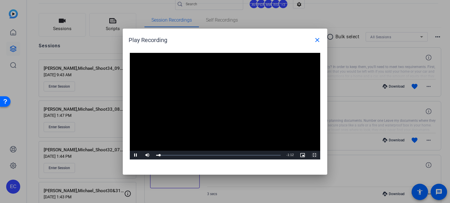
click at [314, 155] on span "Video Player" at bounding box center [314, 155] width 12 height 0
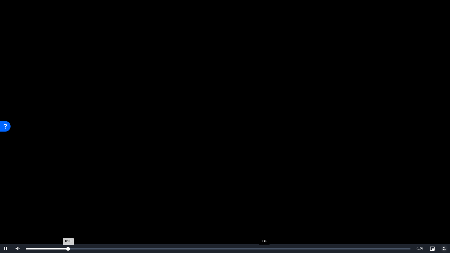
click at [263, 203] on div "Loaded : 0% 0:46 0:08" at bounding box center [218, 248] width 390 height 9
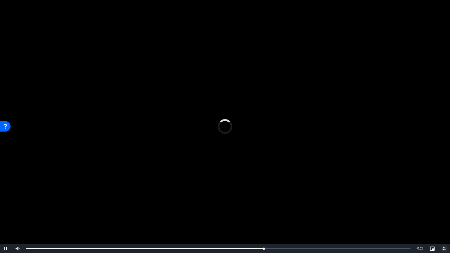
click at [446, 203] on span "Video Player" at bounding box center [444, 249] width 12 height 0
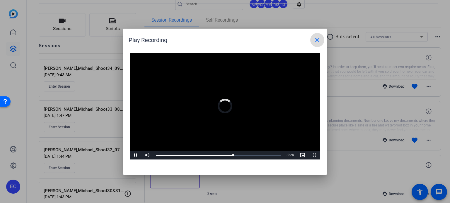
click at [316, 38] on mat-icon "close" at bounding box center [317, 40] width 7 height 7
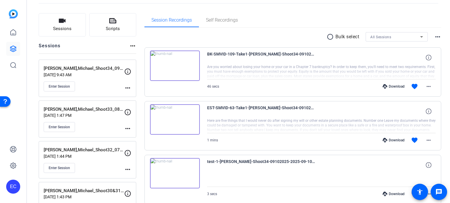
click at [178, 69] on img at bounding box center [175, 66] width 50 height 30
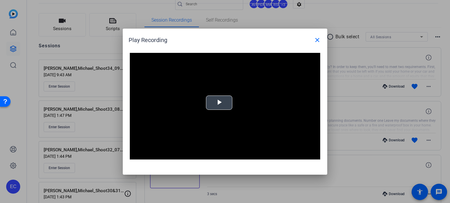
click at [215, 110] on button "Play Video" at bounding box center [219, 103] width 26 height 14
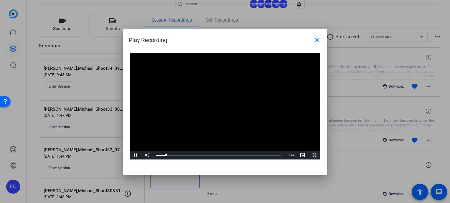
click at [313, 155] on span "Video Player" at bounding box center [314, 155] width 12 height 0
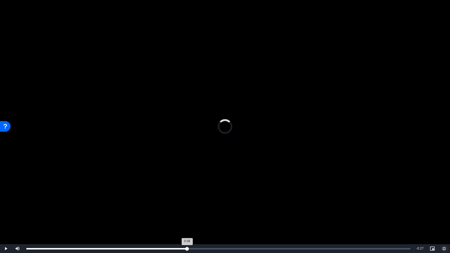
click at [187, 203] on div "Loaded : 0% 0:19 0:08" at bounding box center [218, 248] width 390 height 9
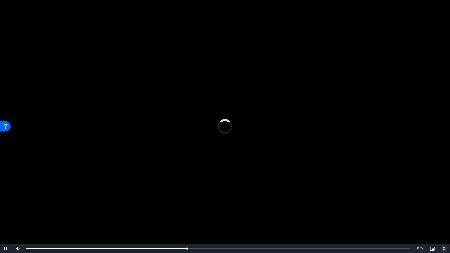
click at [444, 203] on span "Video Player" at bounding box center [444, 249] width 12 height 0
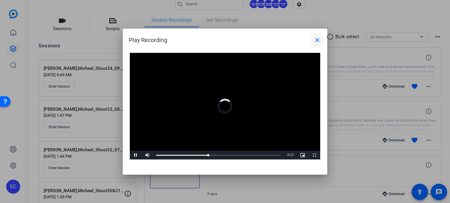
click at [319, 37] on mat-icon "close" at bounding box center [317, 40] width 7 height 7
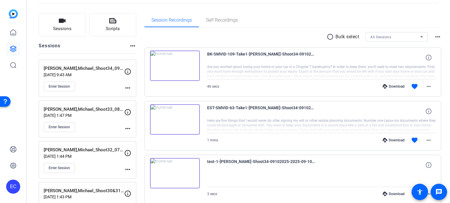
click at [393, 138] on div "Download" at bounding box center [393, 140] width 28 height 5
click at [392, 85] on div "Download" at bounding box center [393, 86] width 28 height 5
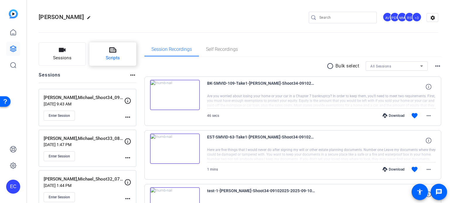
click at [122, 56] on button "Scripts" at bounding box center [112, 53] width 47 height 23
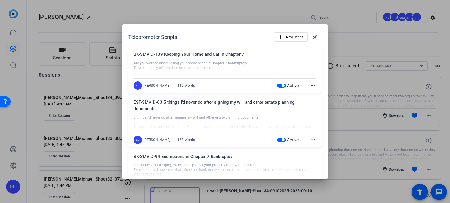
click at [277, 84] on span "button" at bounding box center [281, 86] width 9 height 4
click at [281, 139] on span "button" at bounding box center [282, 140] width 3 height 3
click at [346, 106] on div at bounding box center [225, 101] width 450 height 203
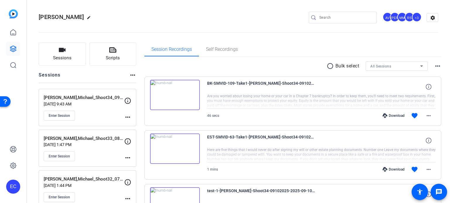
click at [126, 117] on mat-icon "more_horiz" at bounding box center [127, 117] width 7 height 7
click at [137, 124] on span "Edit Session" at bounding box center [142, 125] width 27 height 7
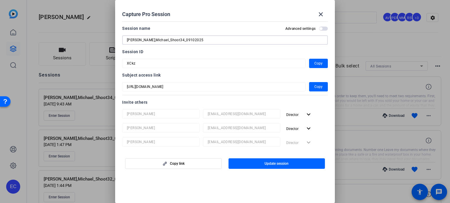
drag, startPoint x: 192, startPoint y: 40, endPoint x: 118, endPoint y: 44, distance: 74.8
click at [118, 44] on mat-dialog-content "Session name Advanced settings [PERSON_NAME],Michael_Shoot34_09102025 Session I…" at bounding box center [225, 85] width 220 height 132
click at [324, 11] on mat-icon "close" at bounding box center [320, 14] width 7 height 7
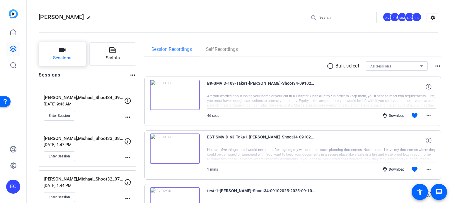
click at [52, 59] on button "Sessions" at bounding box center [62, 53] width 47 height 23
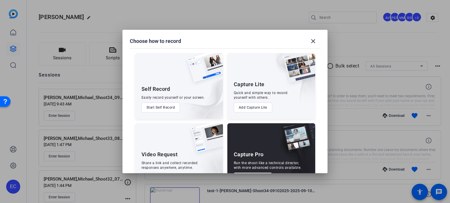
scroll to position [21, 0]
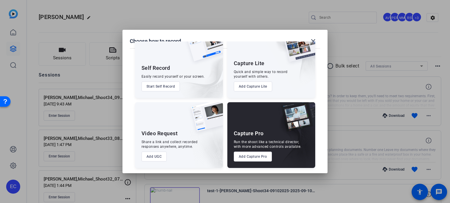
click at [253, 154] on button "Add Capture Pro" at bounding box center [253, 157] width 38 height 10
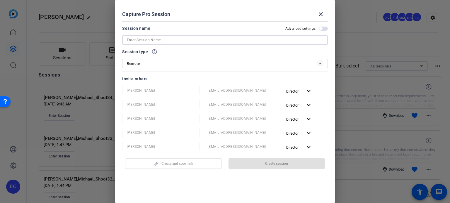
click at [170, 37] on input at bounding box center [225, 40] width 196 height 7
paste input "[PERSON_NAME],Michael_Shoot34_09102025"
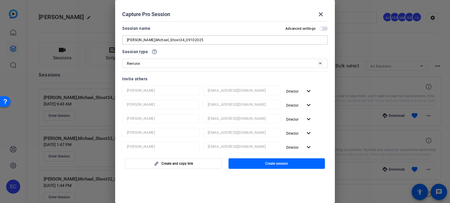
click at [165, 40] on input "[PERSON_NAME],Michael_Shoot34_09102025" at bounding box center [225, 40] width 196 height 7
click at [176, 42] on input "[PERSON_NAME],Michael_Shoot35_09102025" at bounding box center [225, 40] width 196 height 7
type input "[PERSON_NAME],Michael_Shoot35_09082025"
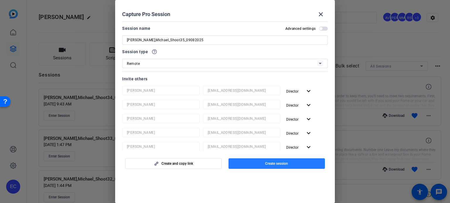
click at [281, 167] on span "button" at bounding box center [276, 164] width 97 height 14
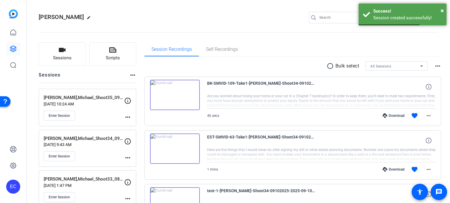
click at [130, 117] on mat-icon "more_horiz" at bounding box center [127, 117] width 7 height 7
click at [138, 123] on span "Edit Session" at bounding box center [142, 125] width 27 height 7
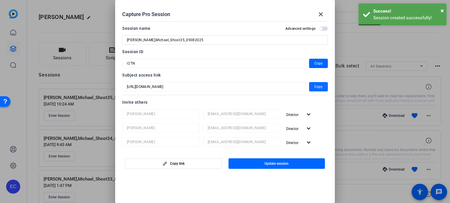
click at [314, 86] on span "Copy" at bounding box center [318, 86] width 8 height 7
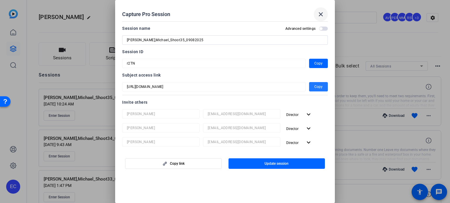
click at [323, 14] on mat-icon "close" at bounding box center [320, 14] width 7 height 7
